Goal: Task Accomplishment & Management: Use online tool/utility

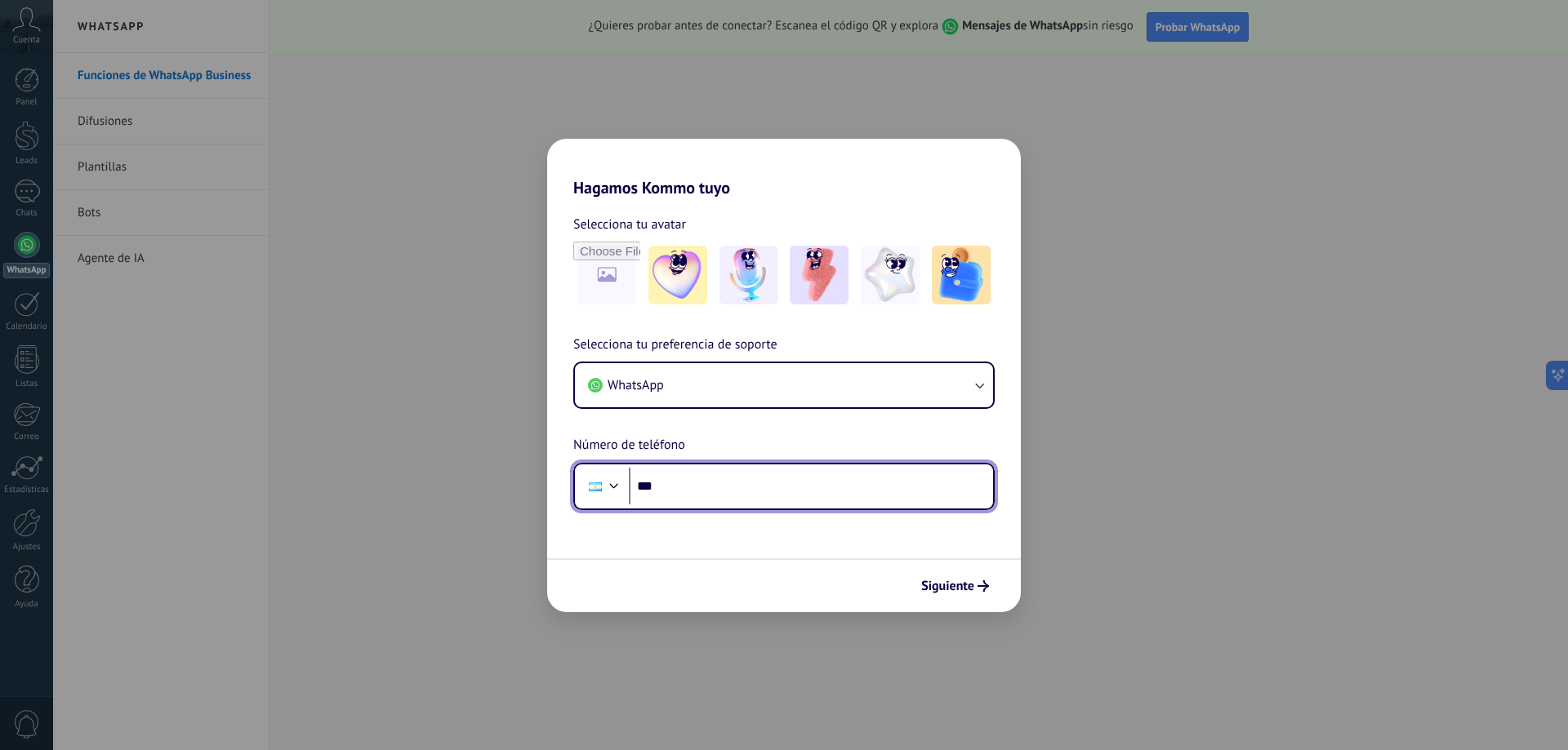
click at [792, 486] on input "***" at bounding box center [811, 486] width 364 height 37
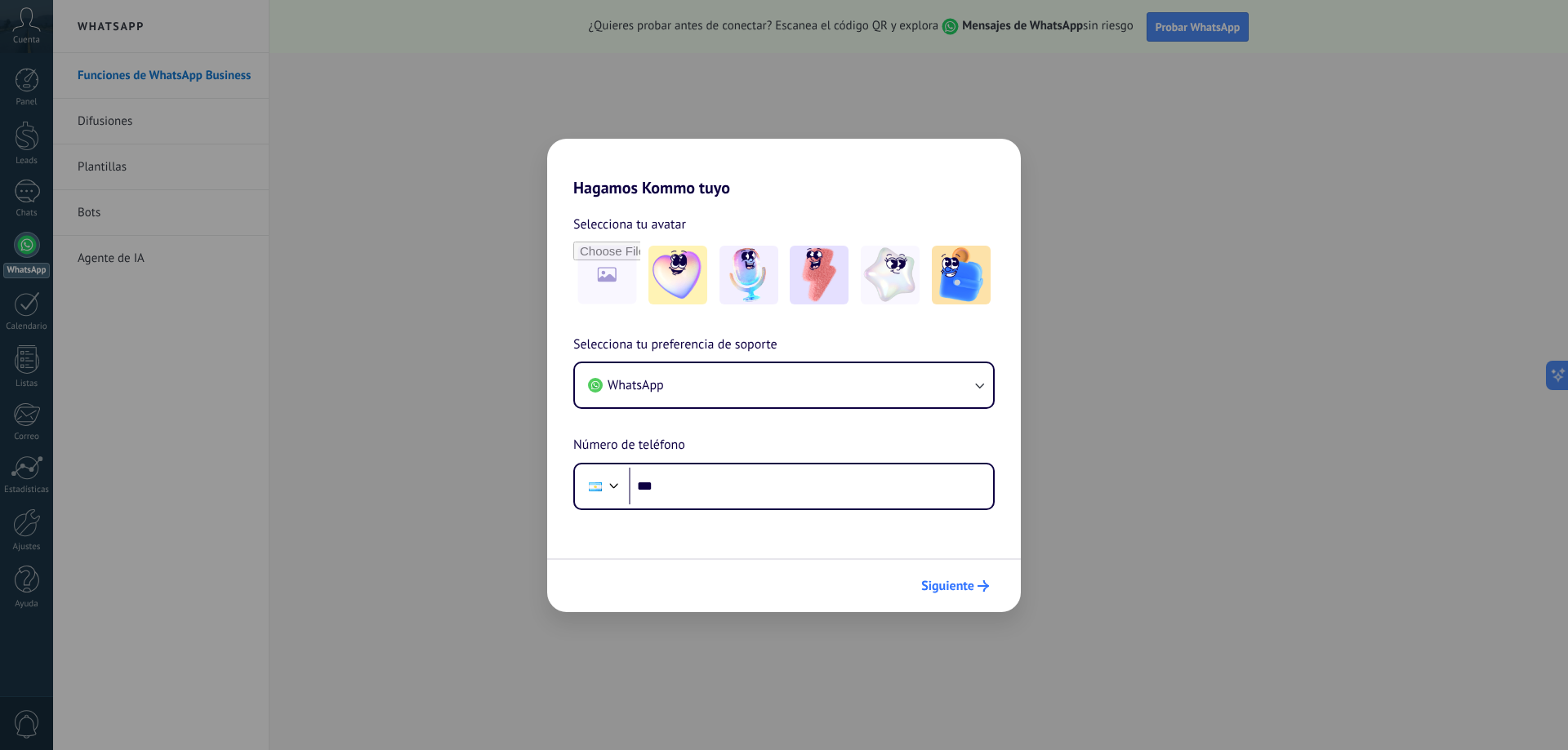
click at [938, 588] on span "Siguiente" at bounding box center [948, 586] width 53 height 11
click at [960, 588] on span "Siguiente" at bounding box center [948, 586] width 53 height 11
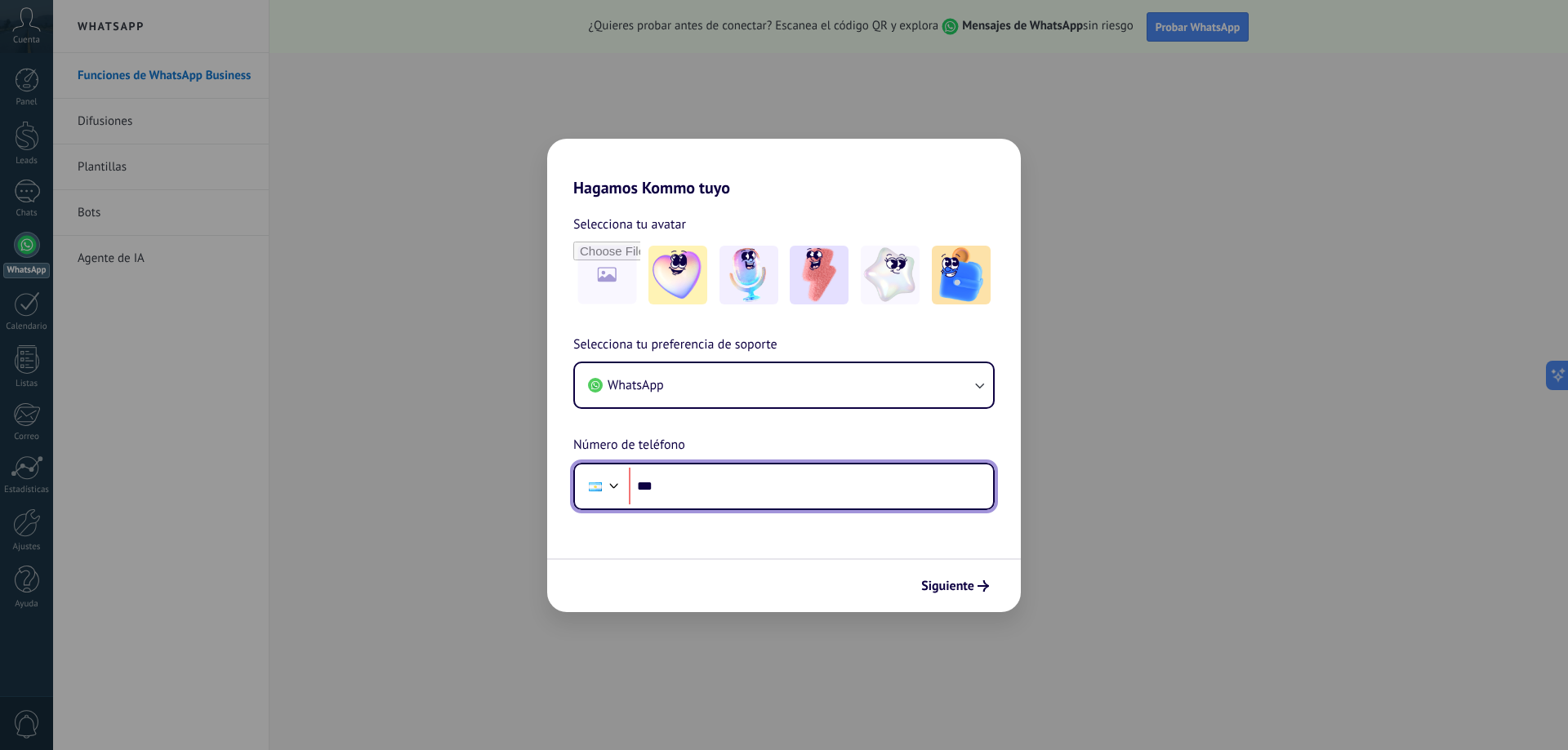
click at [773, 479] on input "***" at bounding box center [811, 486] width 364 height 37
paste input "**********"
type input "**********"
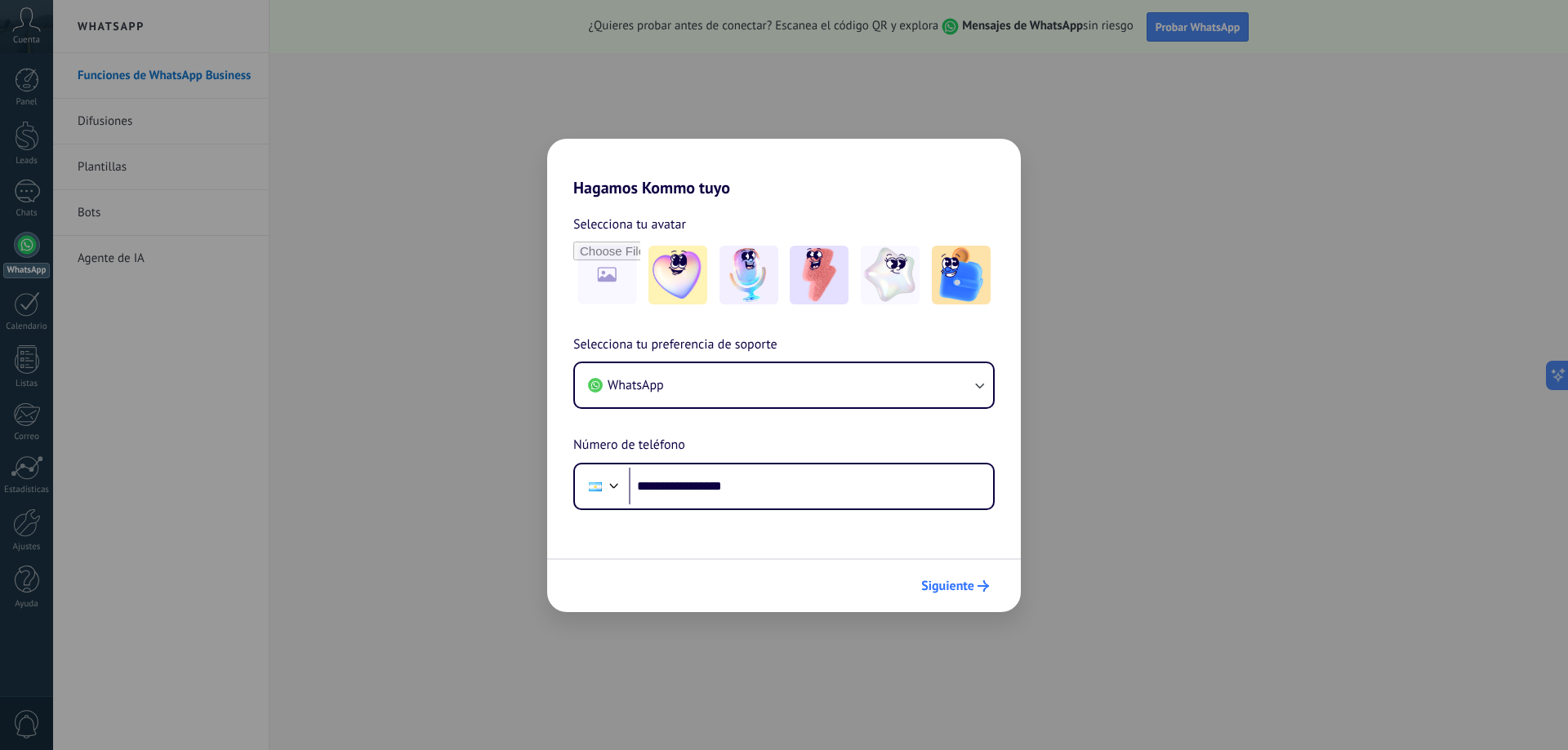
click at [973, 579] on button "Siguiente" at bounding box center [955, 586] width 83 height 28
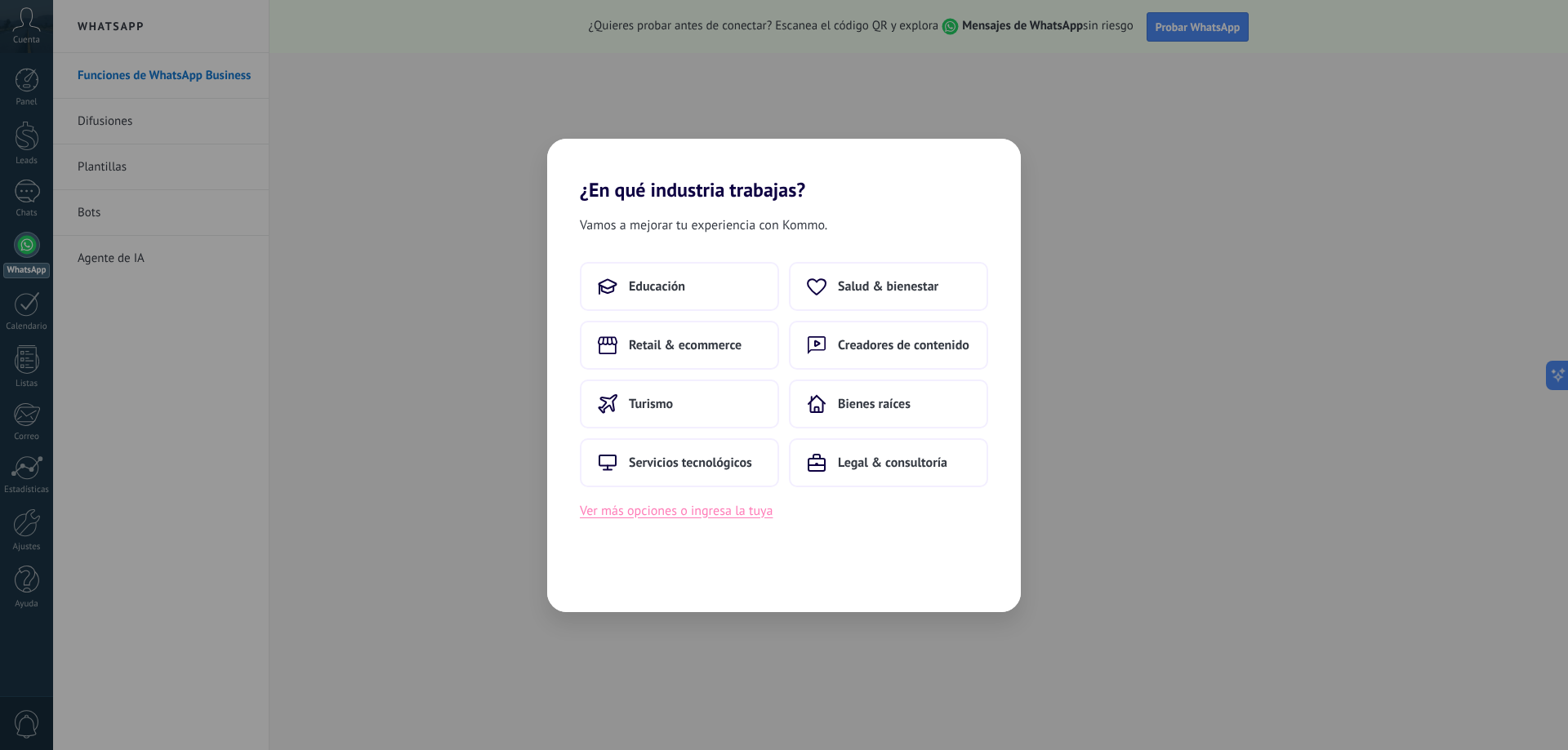
click at [655, 514] on button "Ver más opciones o ingresa la tuya" at bounding box center [676, 511] width 193 height 21
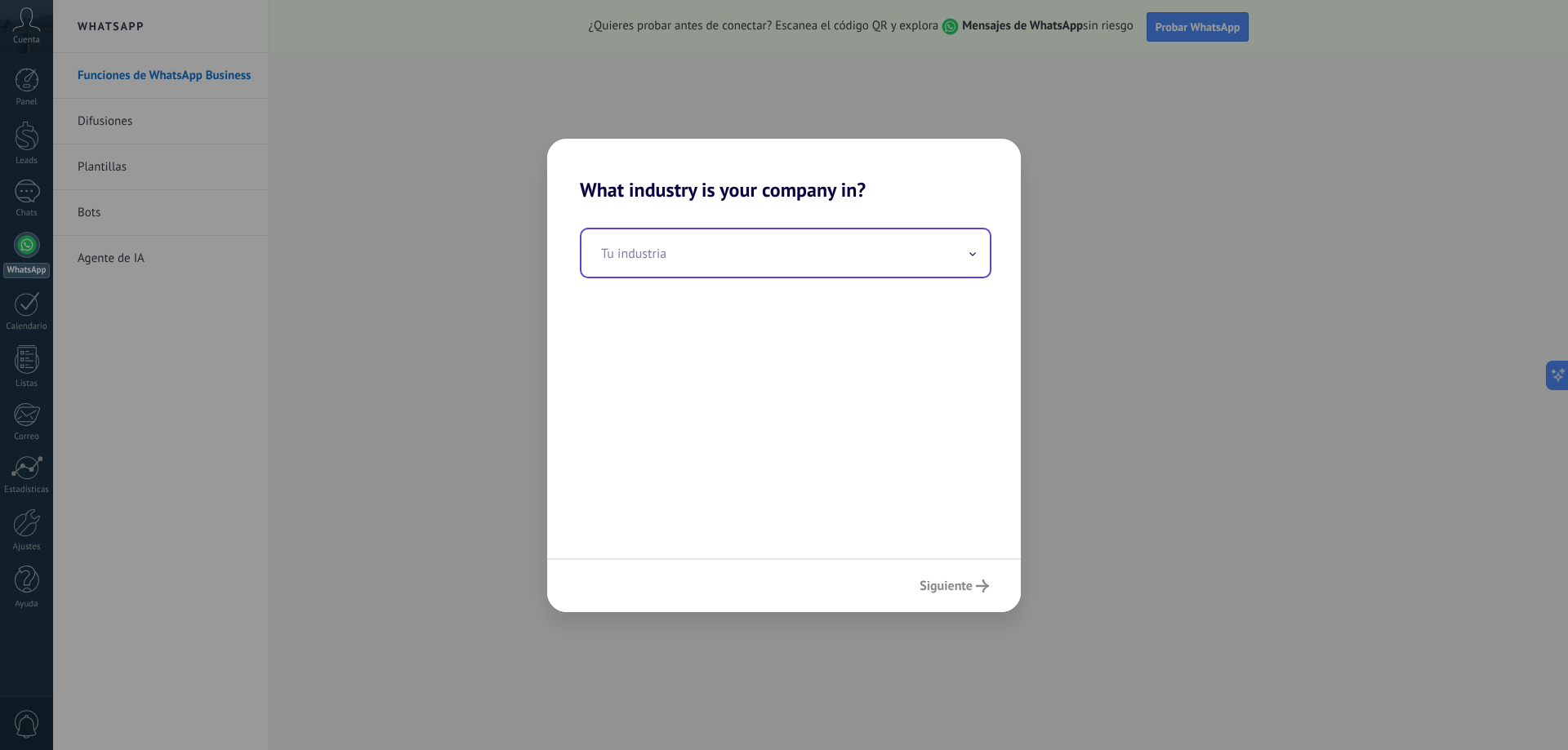
click at [741, 264] on input "text" at bounding box center [786, 253] width 408 height 48
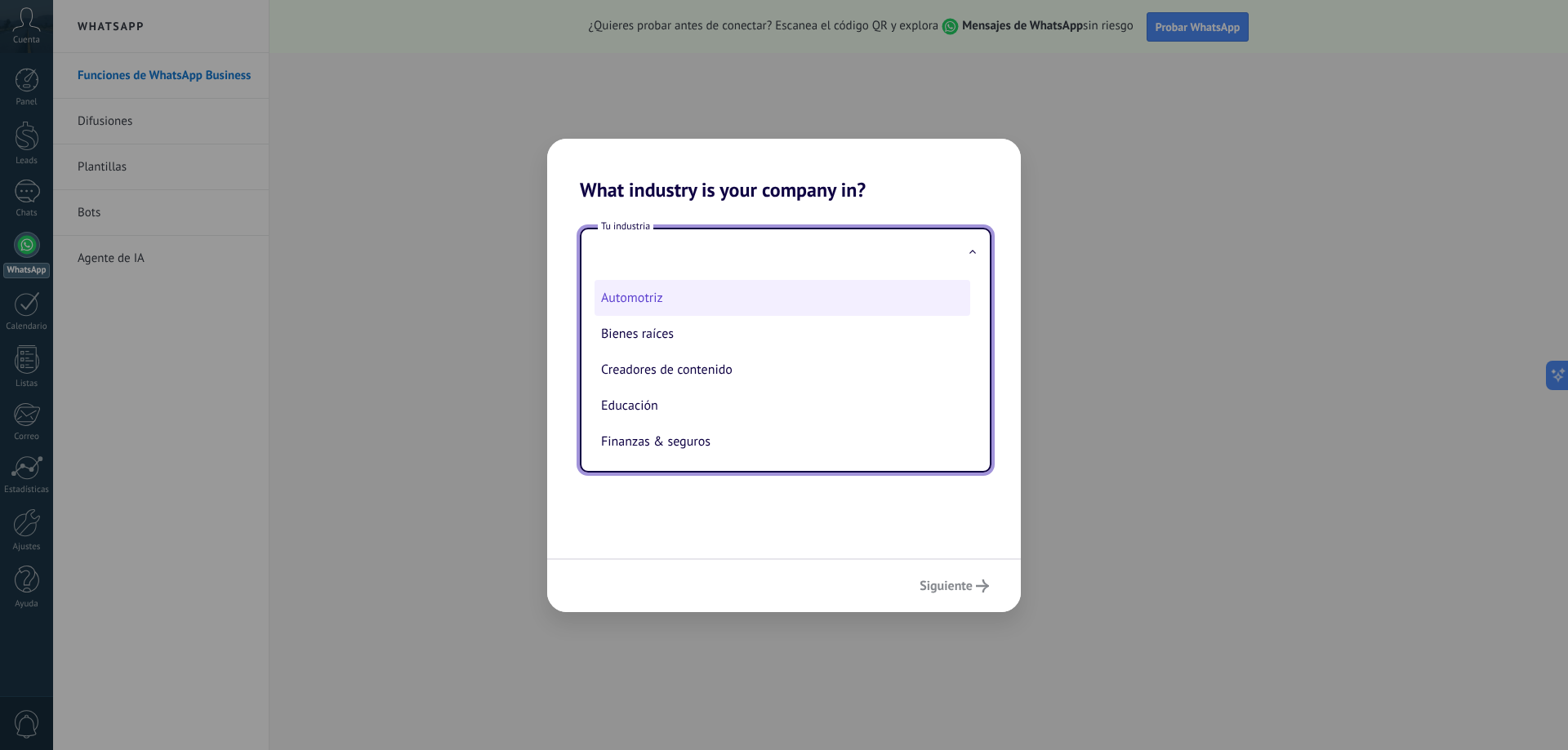
click at [719, 299] on li "Automotriz" at bounding box center [783, 298] width 376 height 36
type input "**********"
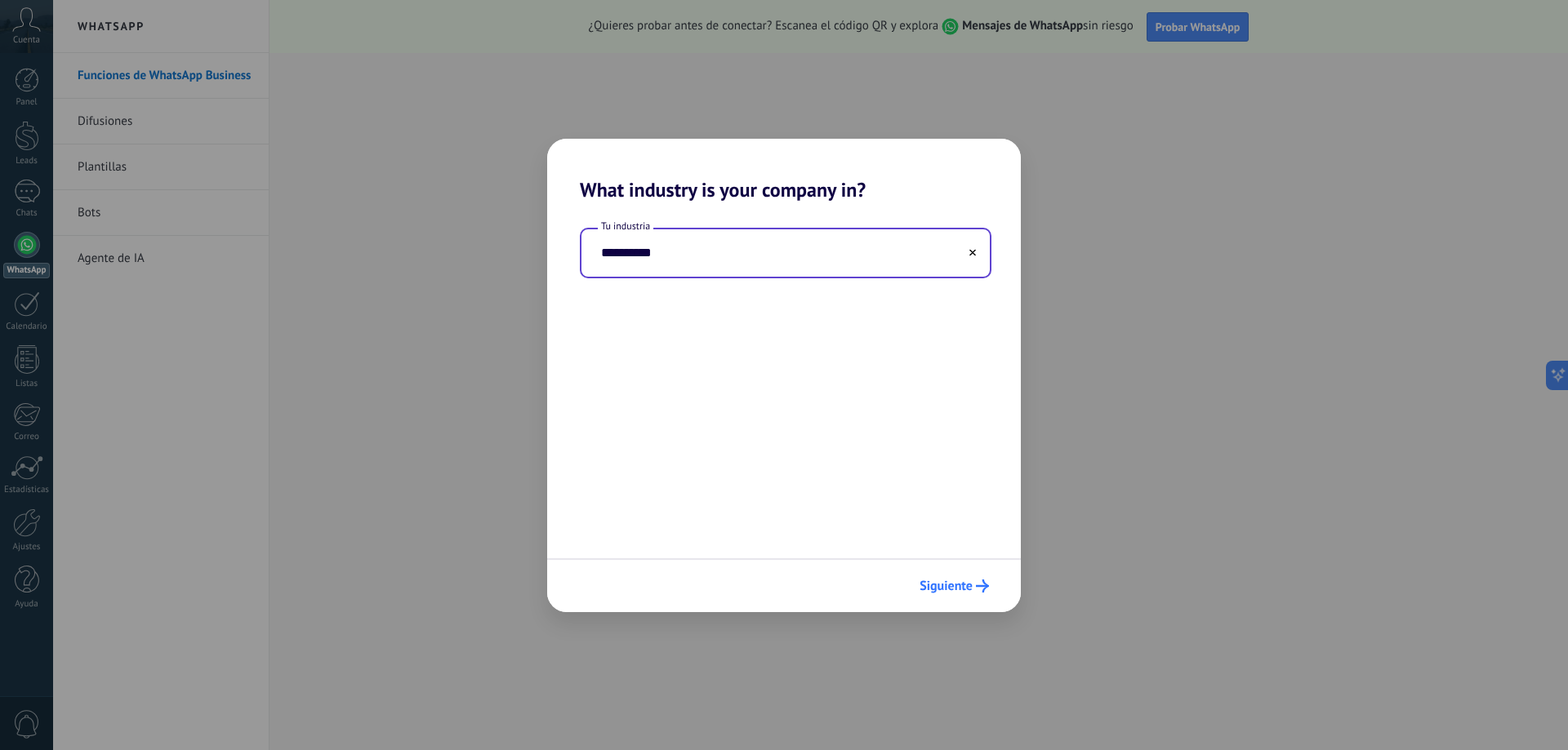
drag, startPoint x: 949, startPoint y: 563, endPoint x: 949, endPoint y: 576, distance: 13.0
click at [949, 564] on div "Siguiente" at bounding box center [784, 585] width 474 height 54
click at [949, 581] on span "Siguiente" at bounding box center [946, 586] width 53 height 11
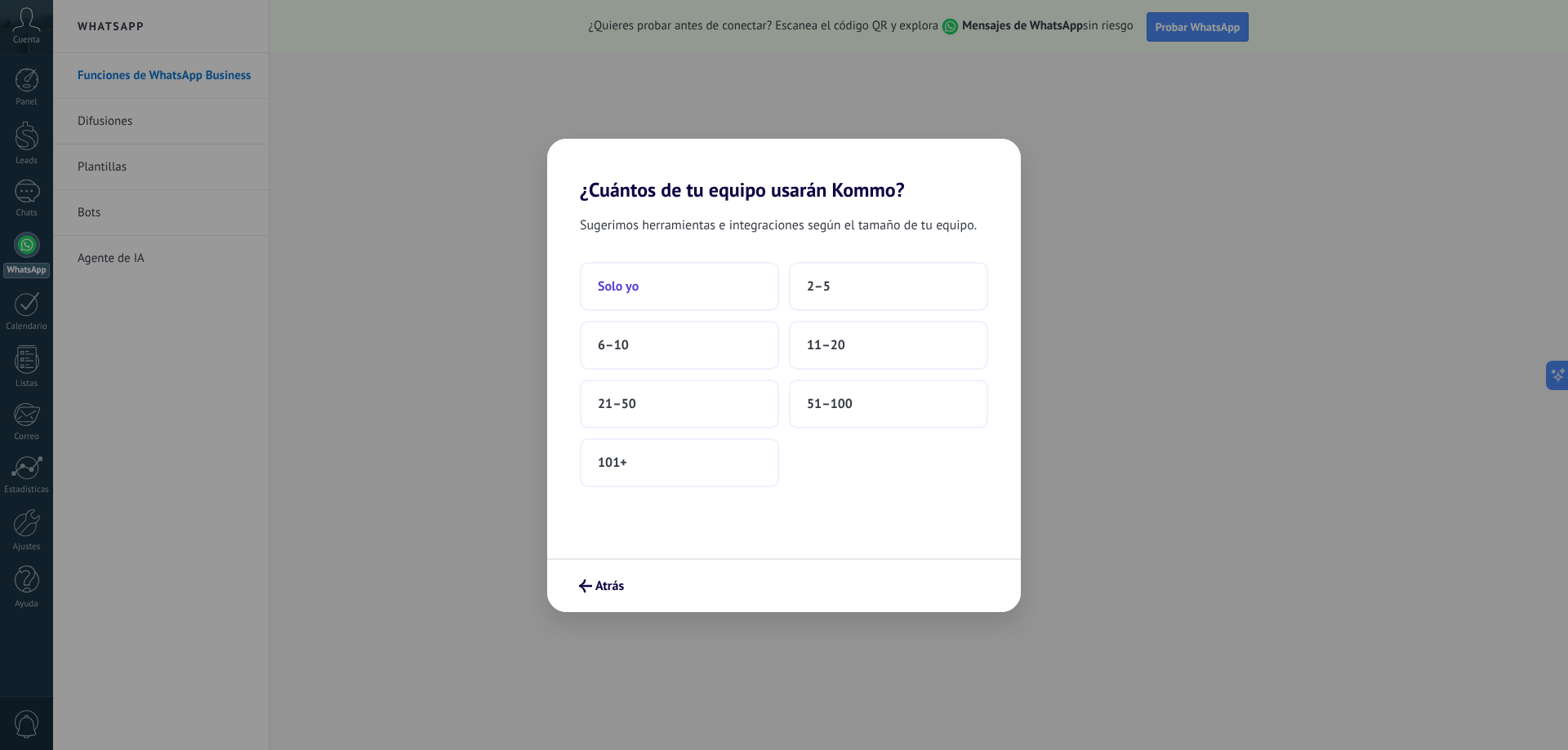
click at [601, 284] on span "Solo yo" at bounding box center [619, 286] width 41 height 16
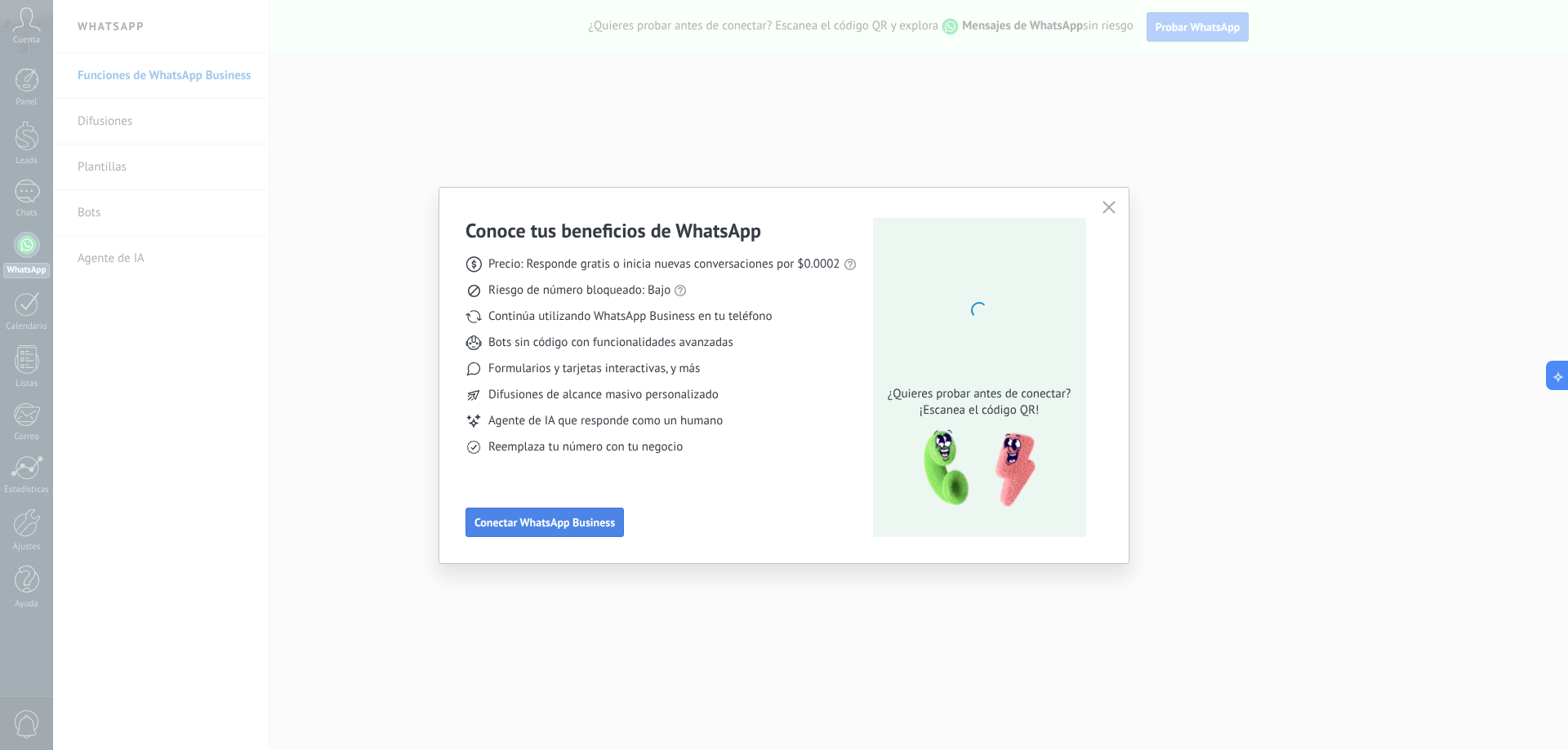
click at [578, 511] on button "Conectar WhatsApp Business" at bounding box center [545, 522] width 158 height 30
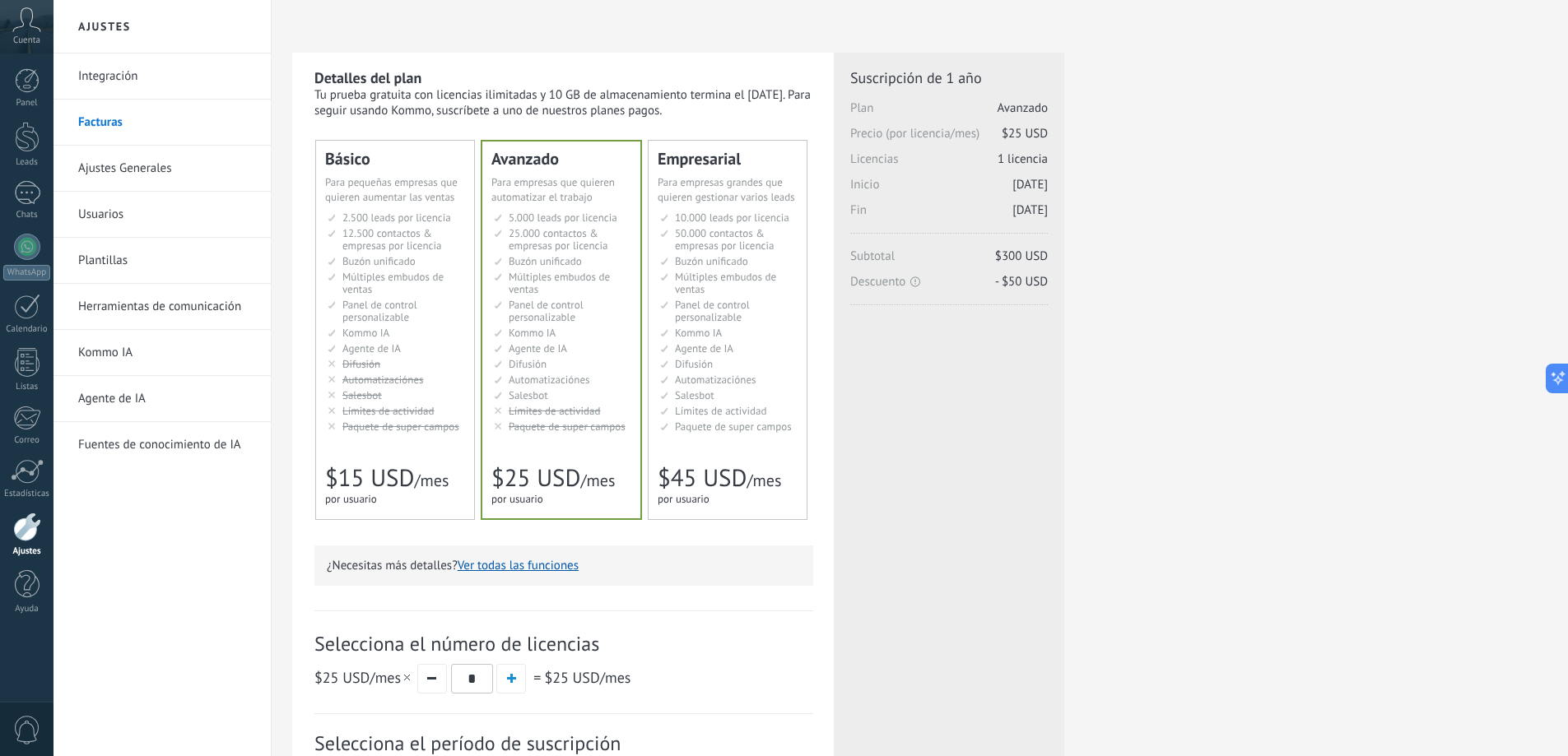
click at [94, 80] on link "Integración" at bounding box center [165, 76] width 176 height 46
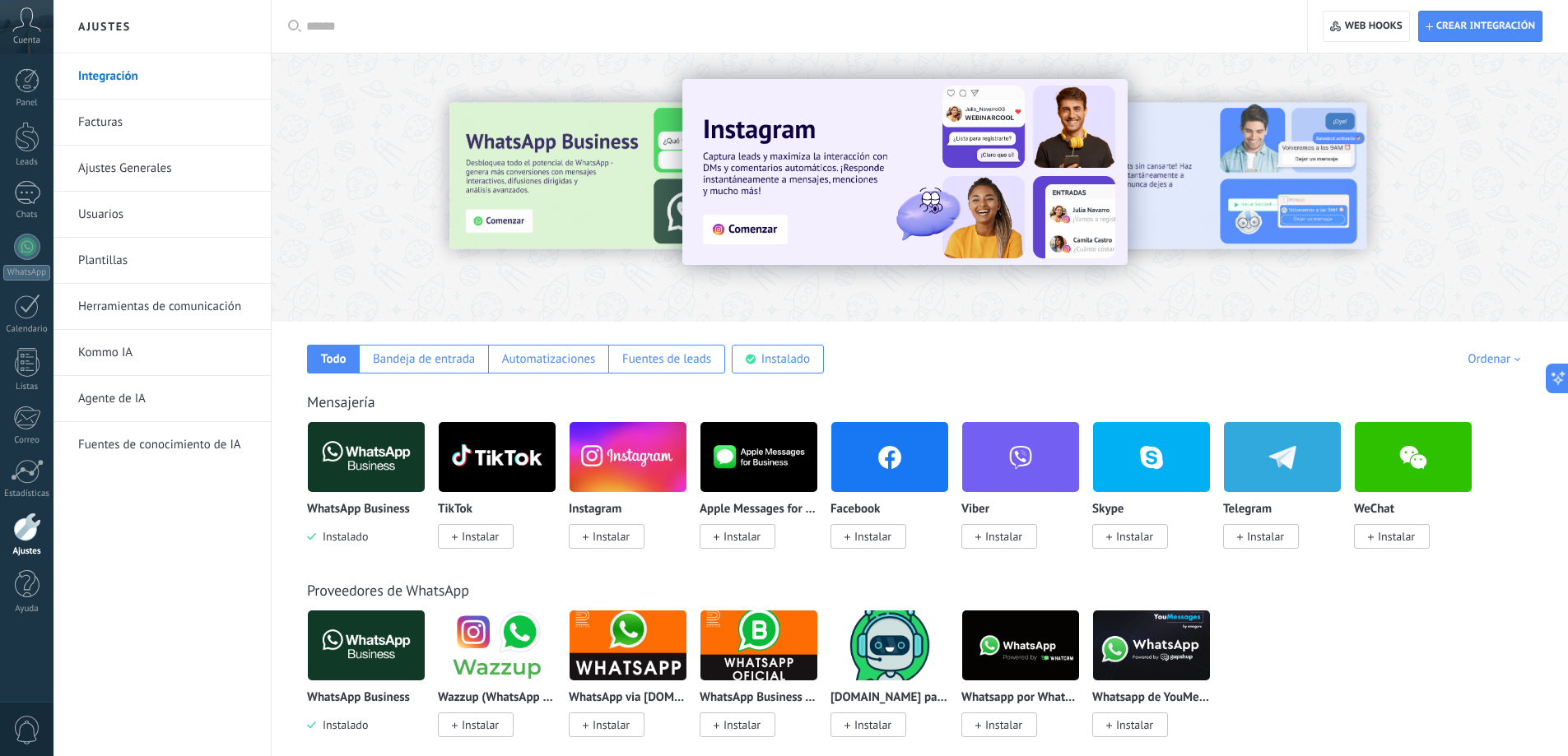
click at [29, 28] on icon at bounding box center [27, 20] width 29 height 25
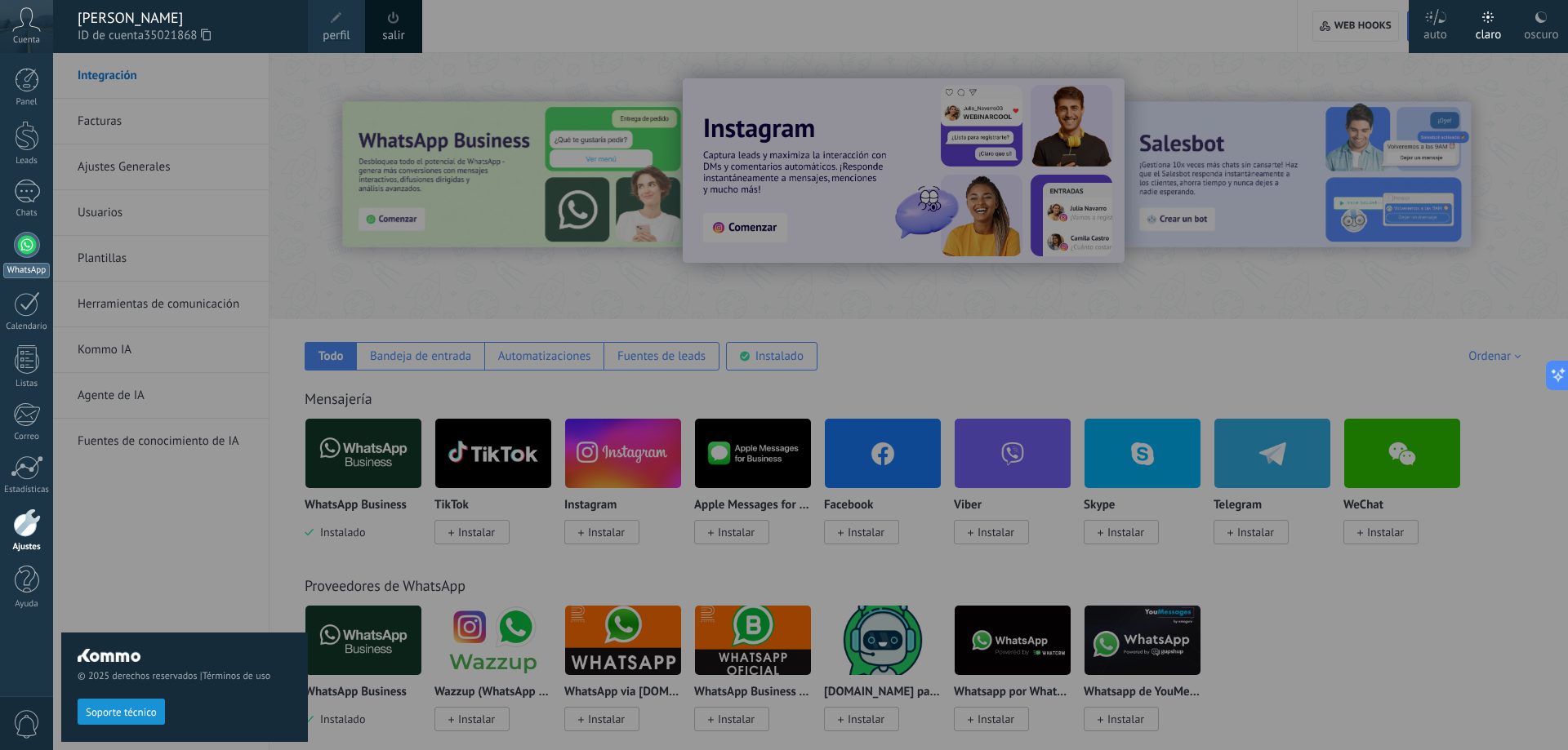
click at [29, 245] on div at bounding box center [26, 245] width 26 height 26
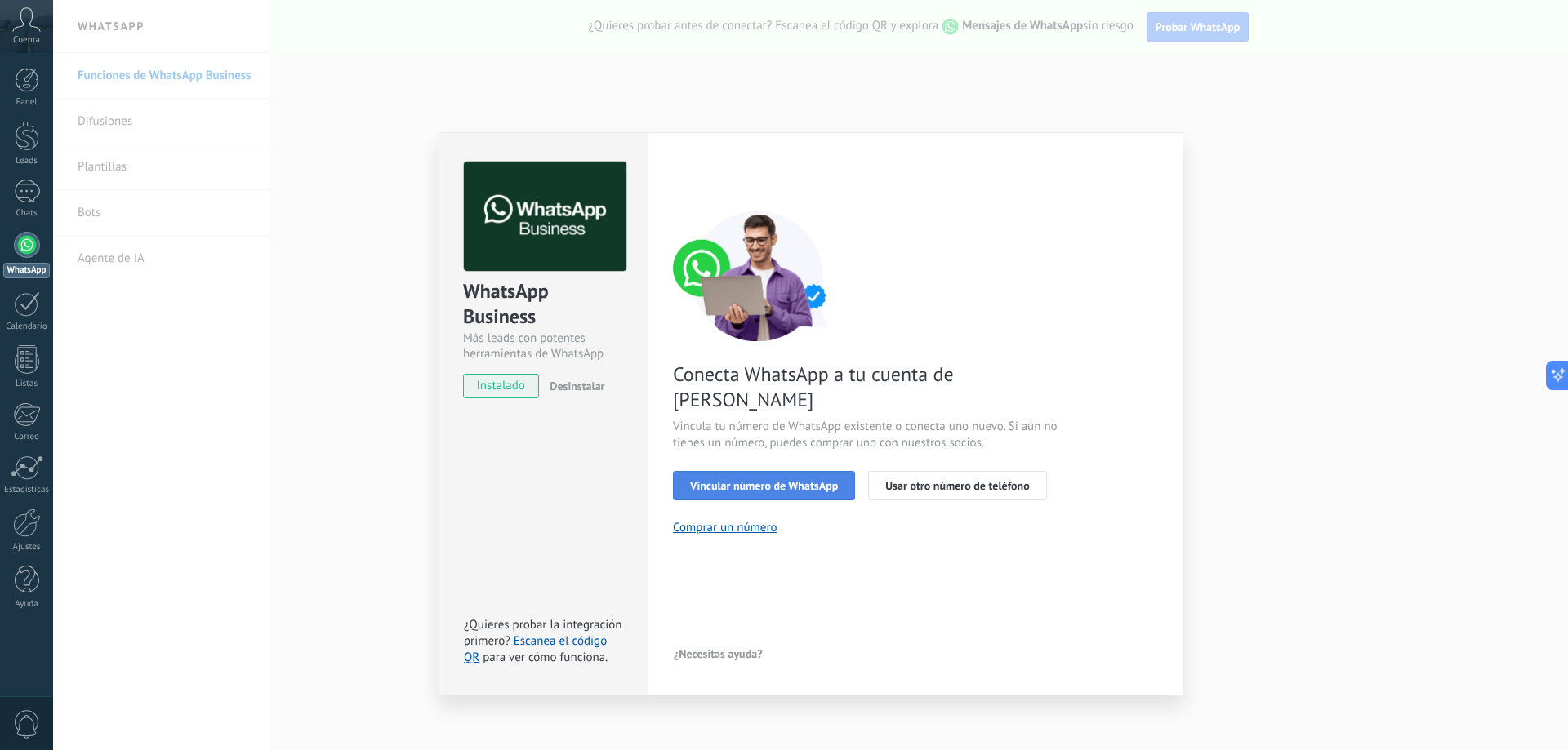
click at [796, 480] on span "Vincular número de WhatsApp" at bounding box center [764, 486] width 148 height 11
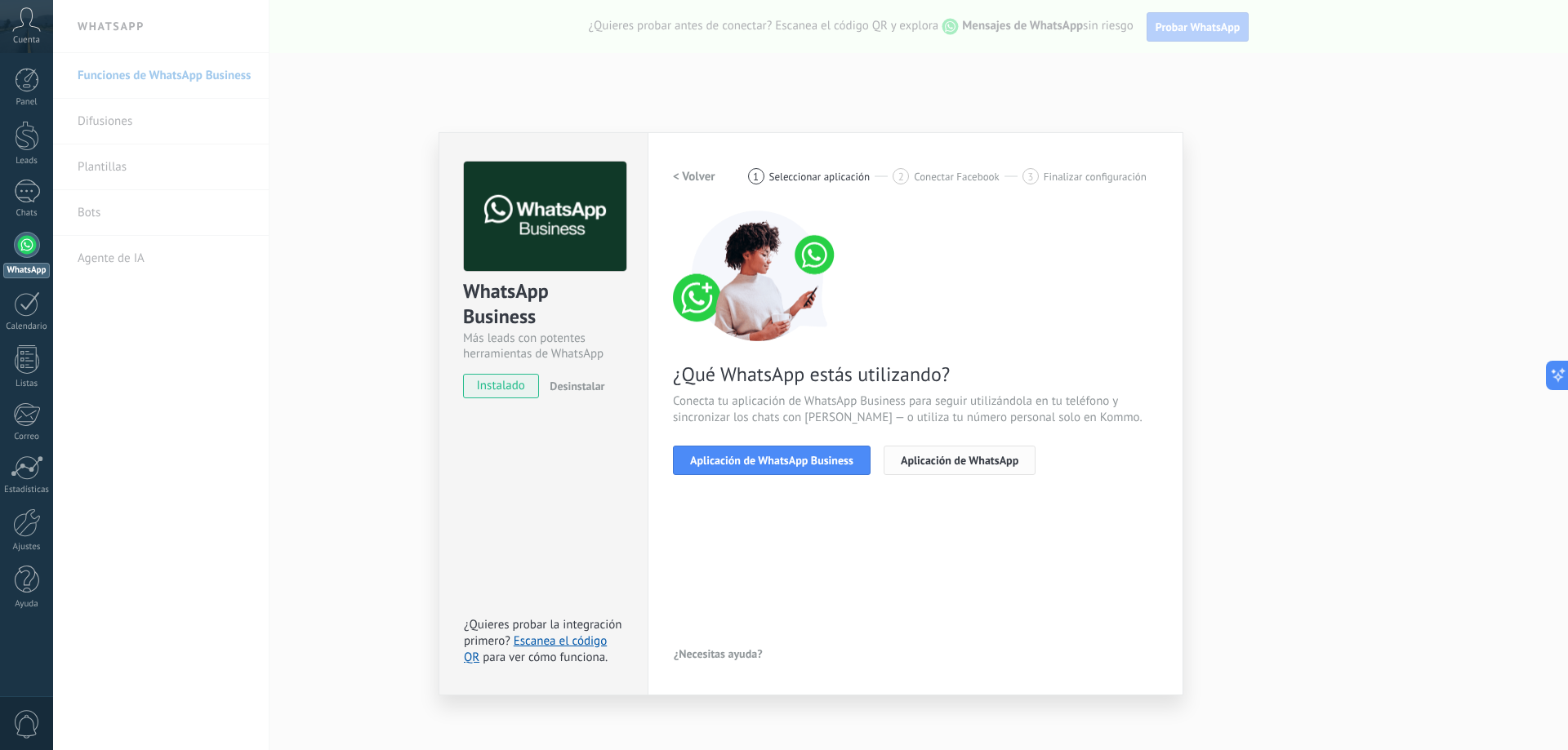
click at [969, 467] on button "Aplicación de WhatsApp" at bounding box center [960, 460] width 152 height 30
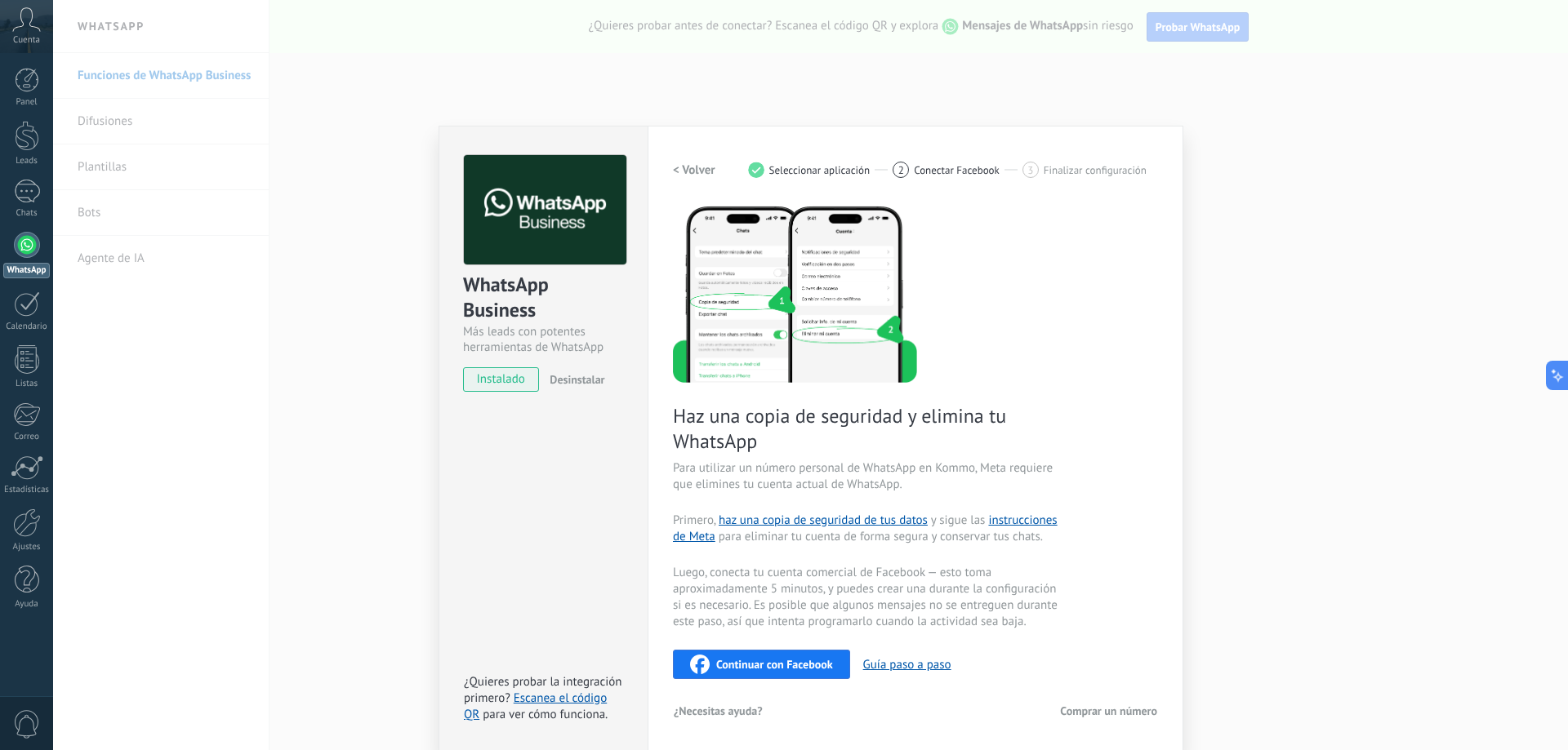
scroll to position [9, 0]
click at [1237, 491] on div "WhatsApp Business Más leads con potentes herramientas de WhatsApp instalado Des…" at bounding box center [810, 375] width 1515 height 750
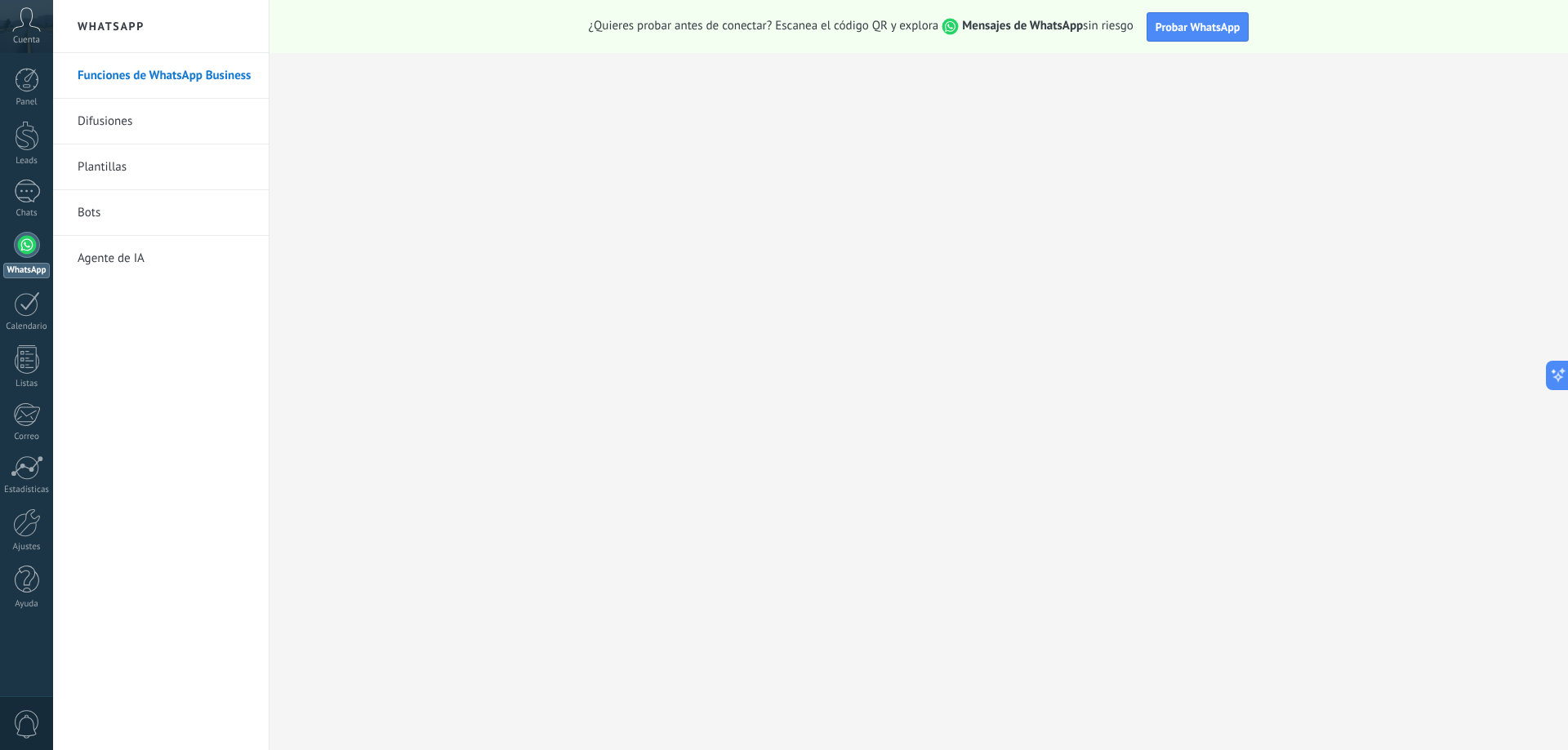
scroll to position [0, 0]
click at [1203, 17] on button "Probar WhatsApp" at bounding box center [1198, 26] width 103 height 30
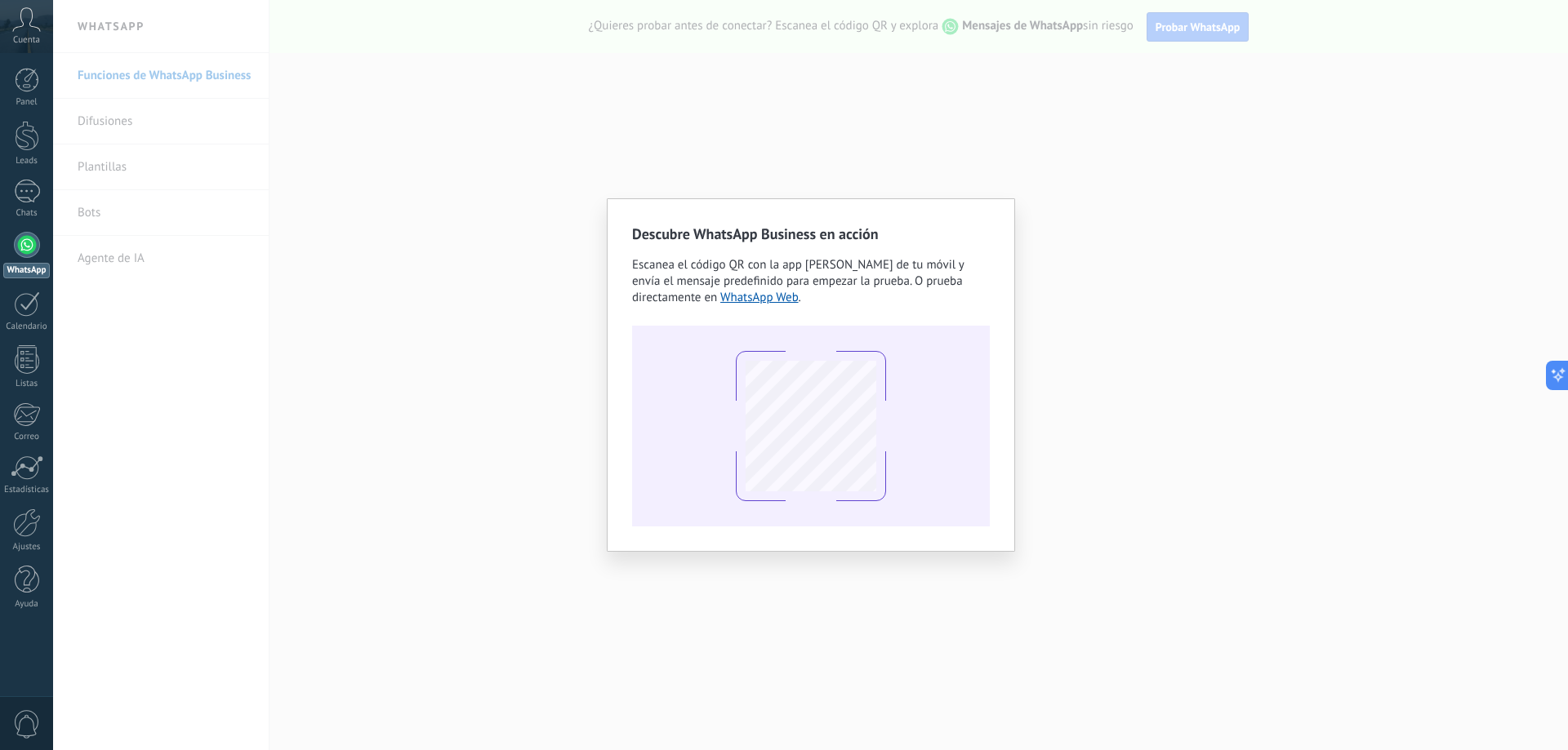
click at [1132, 342] on div "Descubre WhatsApp Business en acción Escanea el código QR con la app [PERSON_NA…" at bounding box center [810, 375] width 1515 height 750
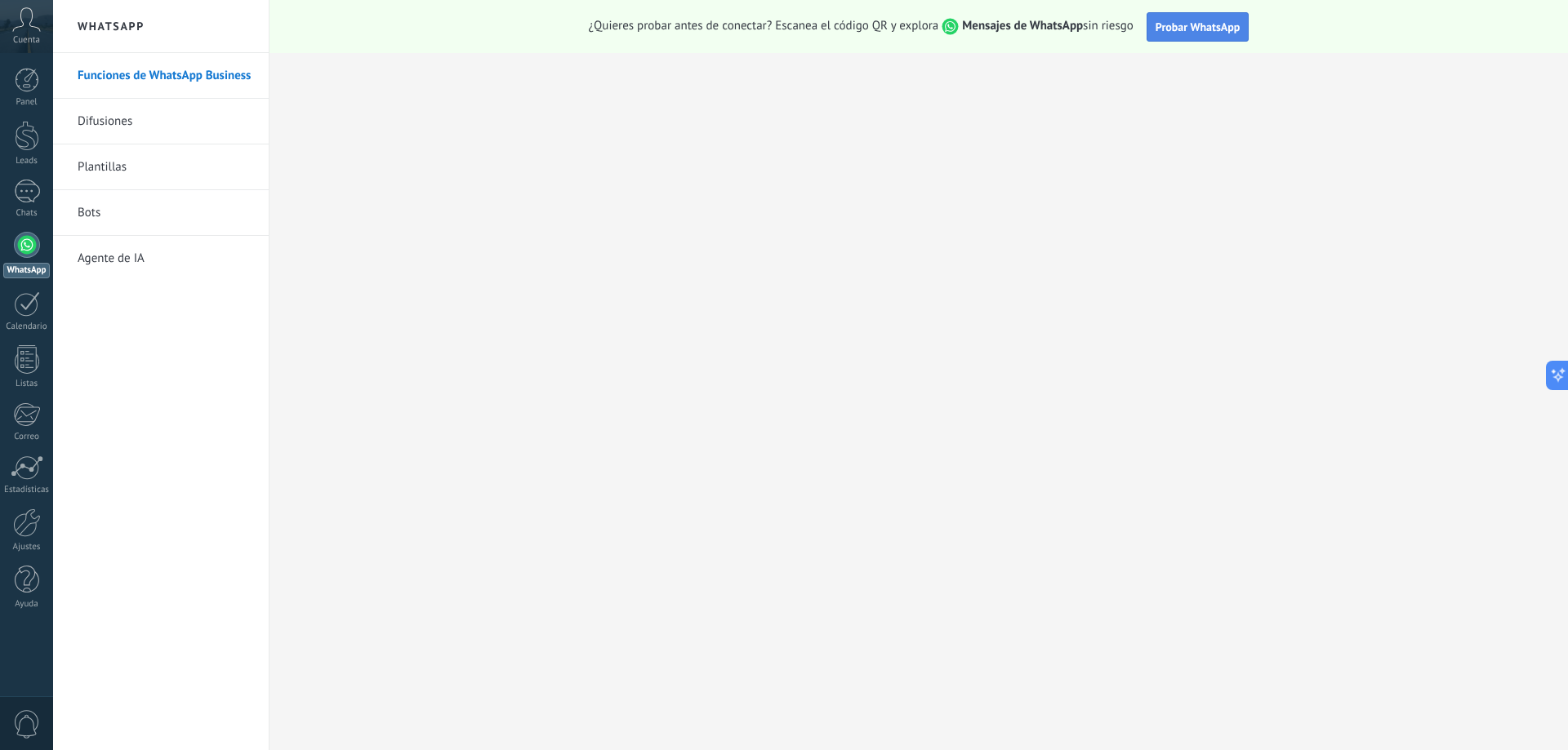
click at [1171, 34] on button "Probar WhatsApp" at bounding box center [1198, 26] width 103 height 30
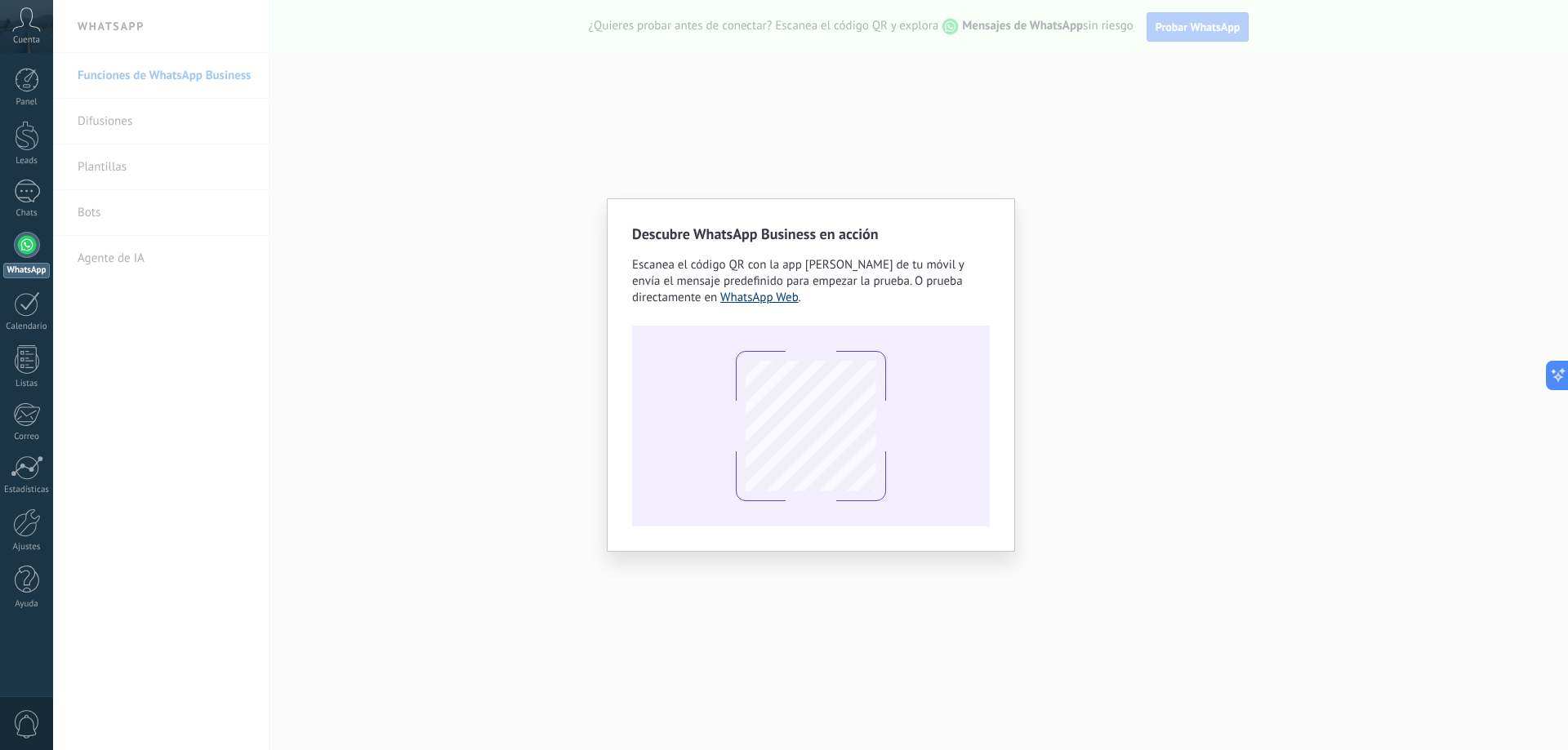
click at [761, 298] on link "WhatsApp Web" at bounding box center [760, 298] width 78 height 15
